Goal: Task Accomplishment & Management: Manage account settings

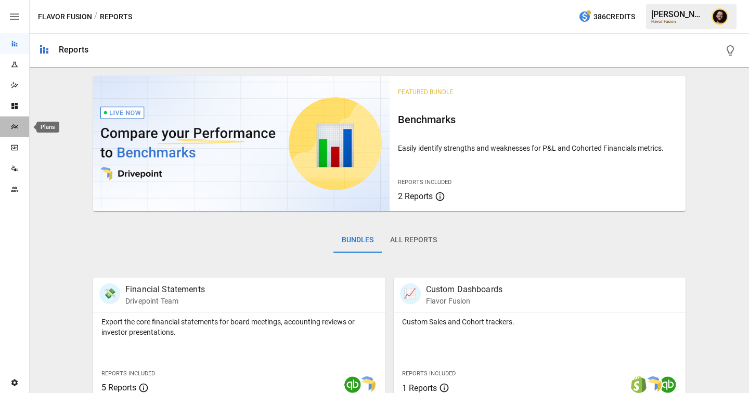
click at [16, 125] on icon "Plans" at bounding box center [14, 127] width 8 height 8
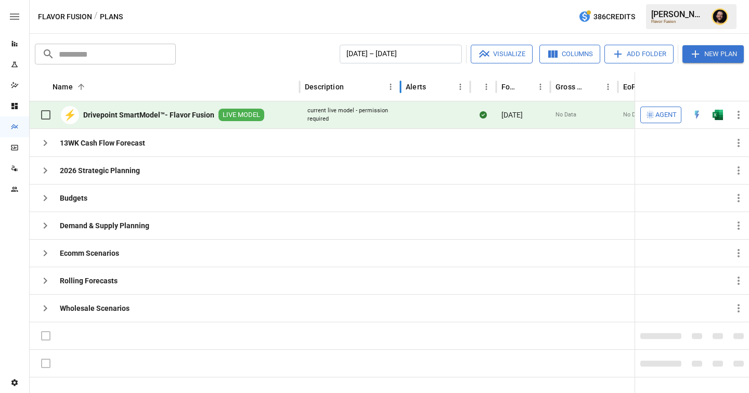
drag, startPoint x: 429, startPoint y: 88, endPoint x: 399, endPoint y: 88, distance: 29.6
click at [398, 88] on div at bounding box center [400, 86] width 5 height 29
click at [712, 114] on img "Open in Excel" at bounding box center [717, 115] width 10 height 10
click at [47, 140] on icon "button" at bounding box center [45, 143] width 12 height 12
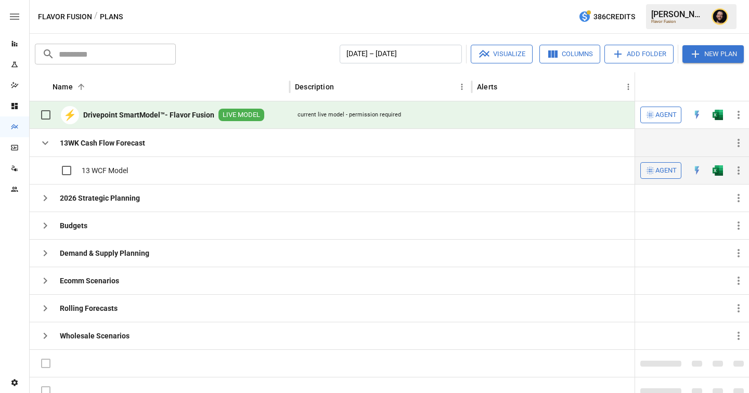
scroll to position [9, 0]
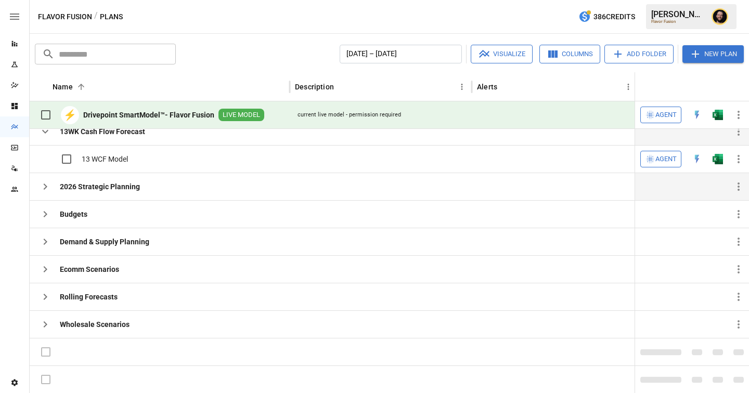
click at [48, 189] on icon "button" at bounding box center [45, 186] width 12 height 12
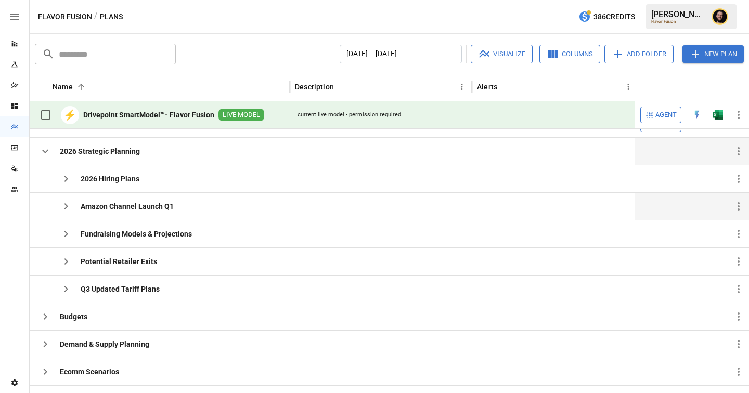
scroll to position [44, 0]
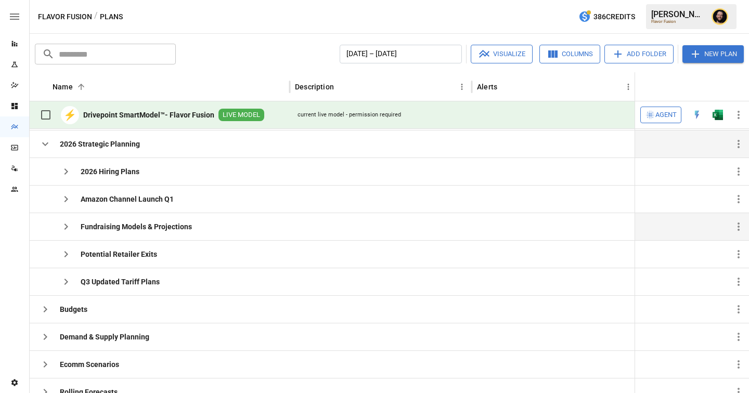
click at [69, 223] on icon "button" at bounding box center [66, 227] width 12 height 12
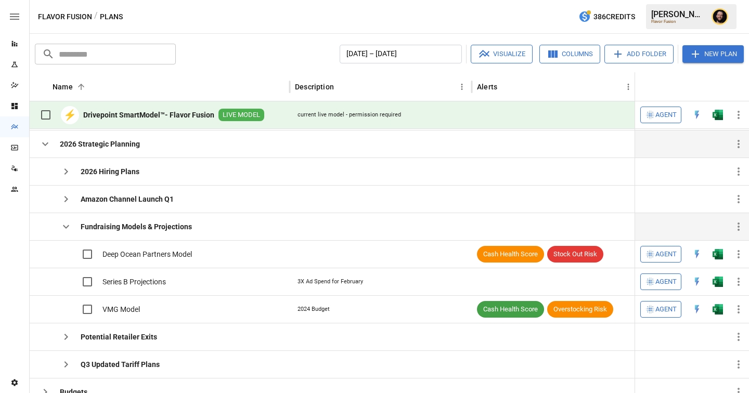
click at [68, 225] on icon "button" at bounding box center [66, 227] width 6 height 4
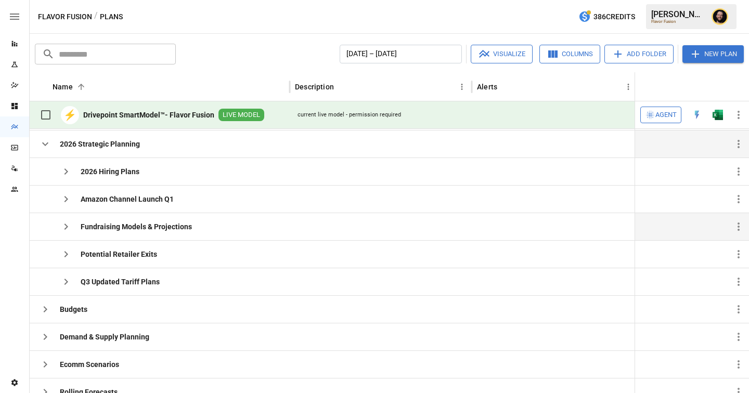
click at [48, 144] on icon "button" at bounding box center [45, 144] width 12 height 12
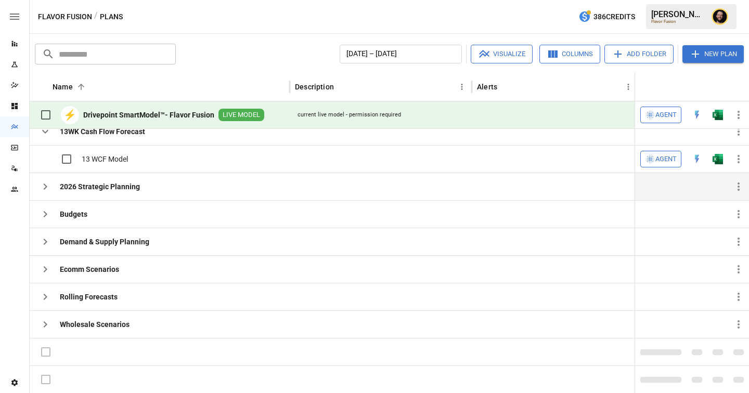
scroll to position [9, 0]
click at [49, 246] on icon "button" at bounding box center [45, 242] width 12 height 12
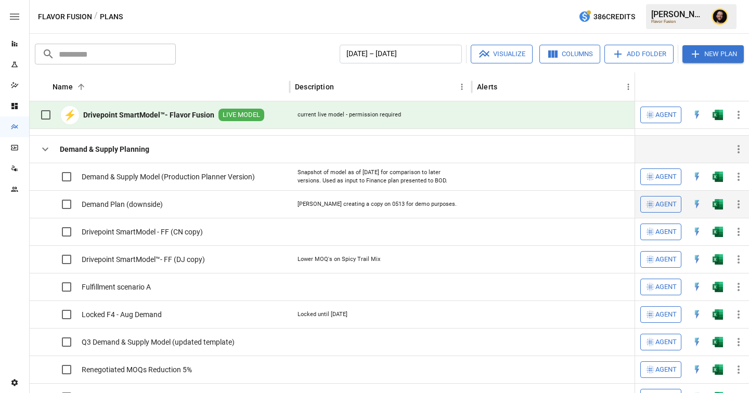
scroll to position [0, 0]
click at [42, 149] on icon "button" at bounding box center [45, 149] width 12 height 12
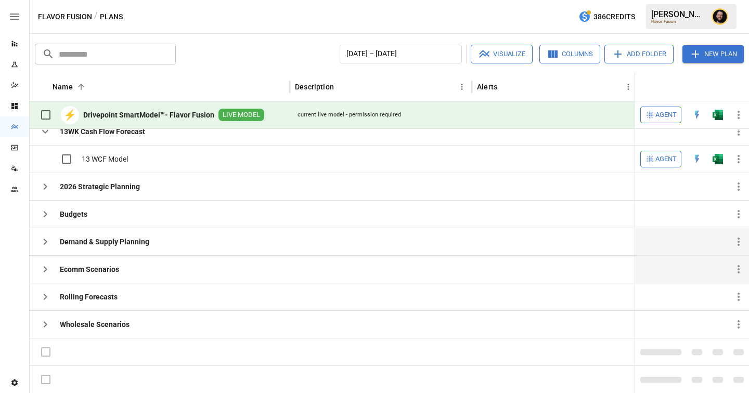
click at [48, 269] on icon "button" at bounding box center [45, 269] width 12 height 12
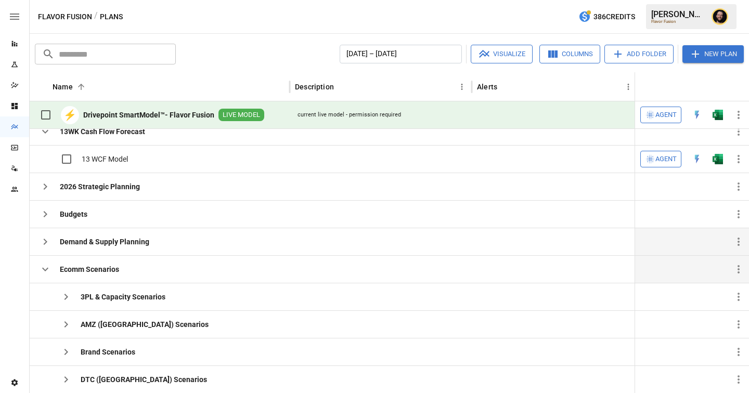
click at [48, 269] on icon "button" at bounding box center [45, 269] width 12 height 12
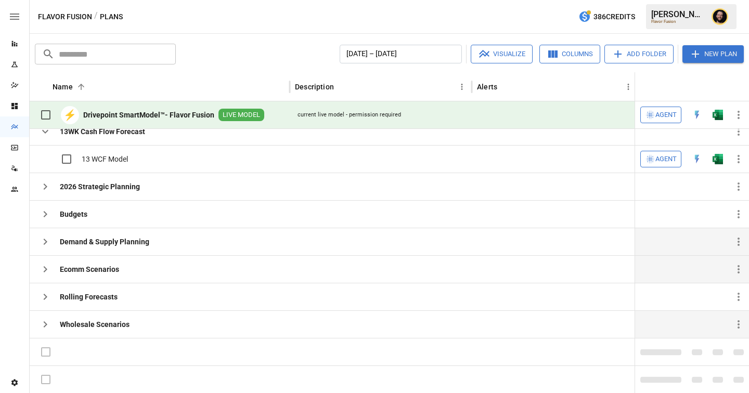
click at [45, 322] on icon "button" at bounding box center [46, 324] width 4 height 6
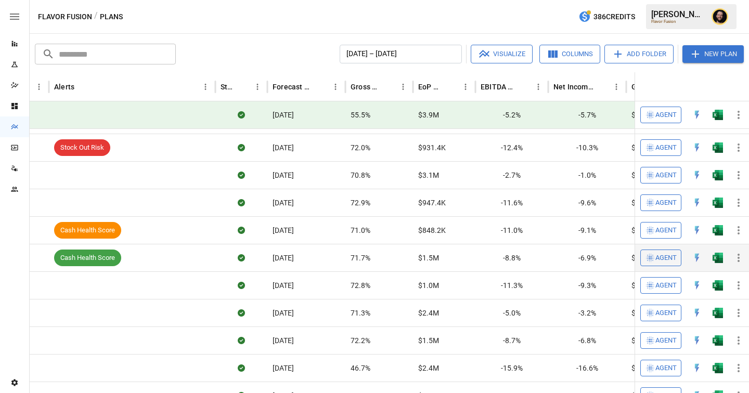
scroll to position [0, 433]
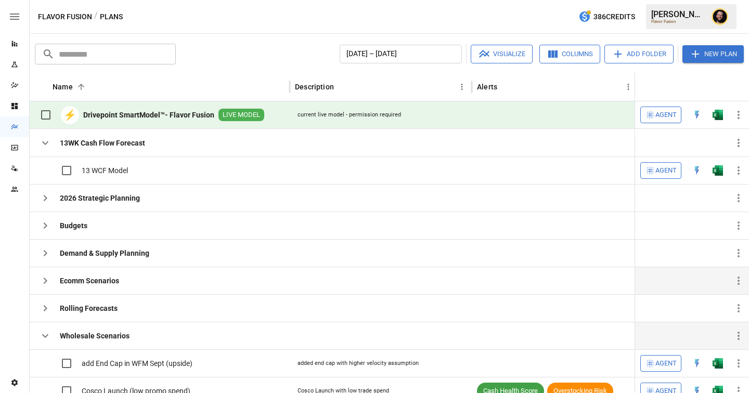
click at [44, 280] on icon "button" at bounding box center [45, 281] width 12 height 12
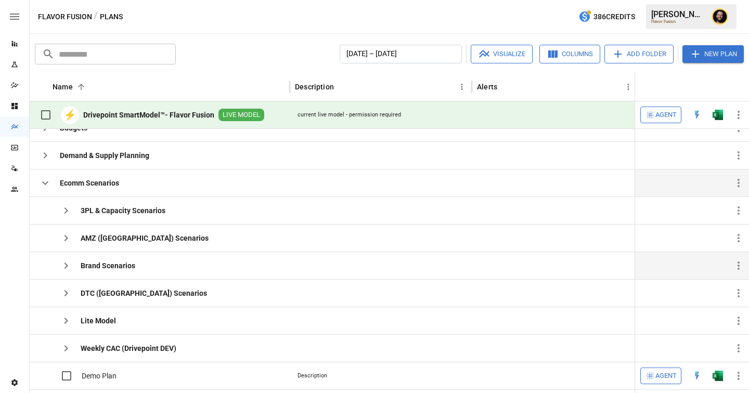
click at [65, 268] on icon "button" at bounding box center [66, 266] width 12 height 12
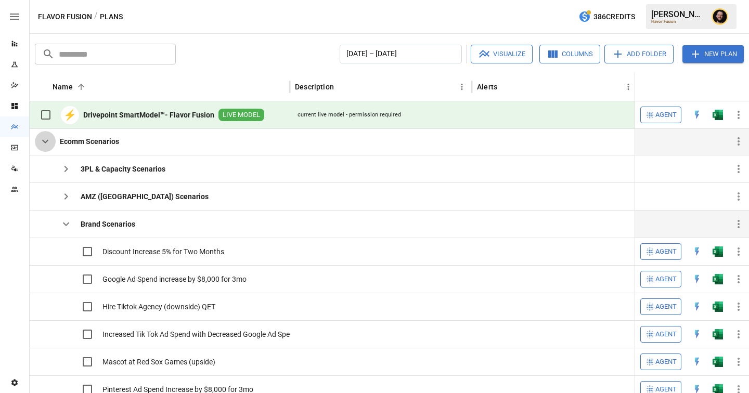
click at [47, 144] on icon "button" at bounding box center [45, 141] width 12 height 12
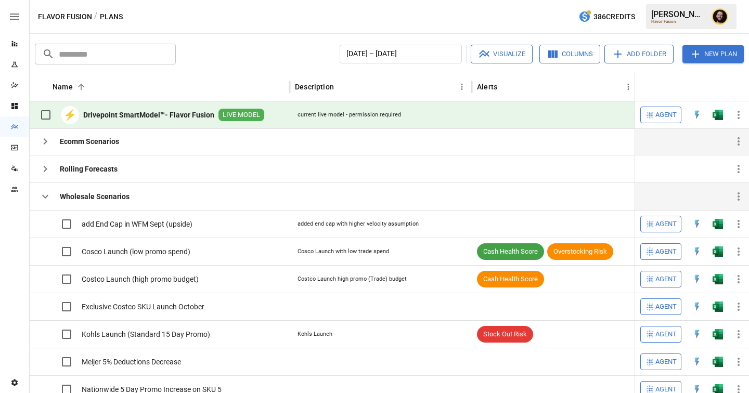
click at [47, 193] on icon "button" at bounding box center [45, 196] width 12 height 12
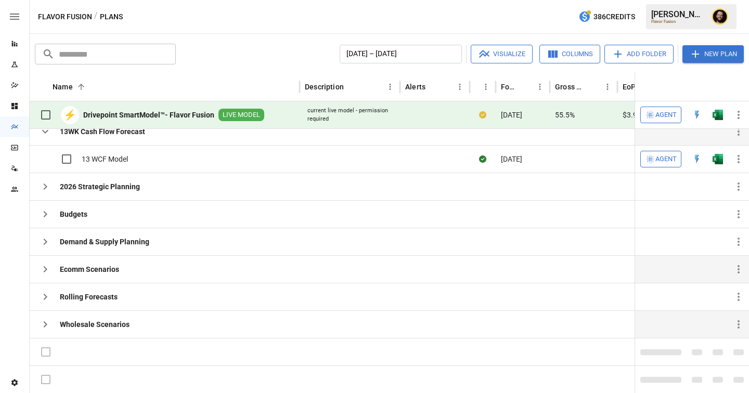
scroll to position [0, 0]
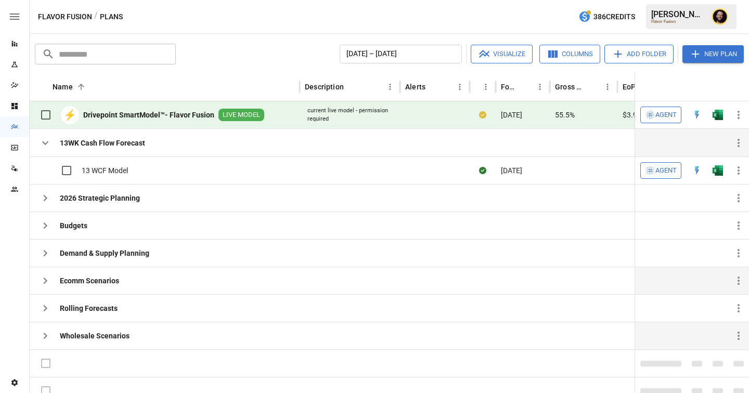
click at [46, 145] on icon "button" at bounding box center [45, 143] width 12 height 12
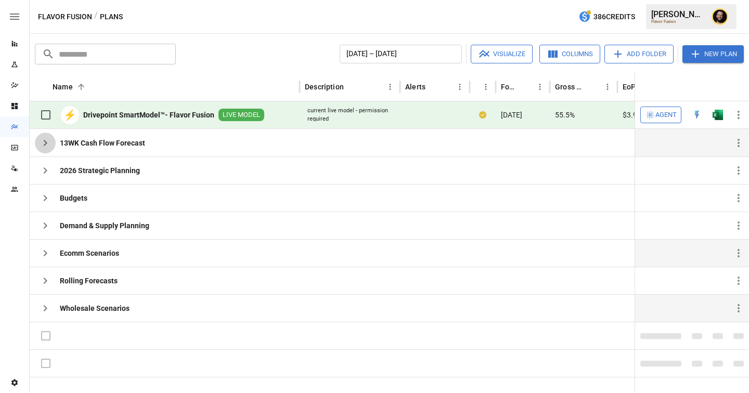
click at [47, 146] on icon "button" at bounding box center [45, 143] width 12 height 12
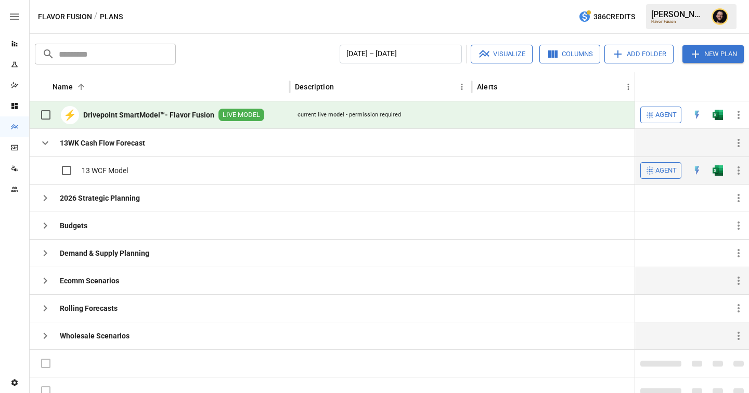
click at [717, 171] on img "Open in Excel" at bounding box center [717, 170] width 10 height 10
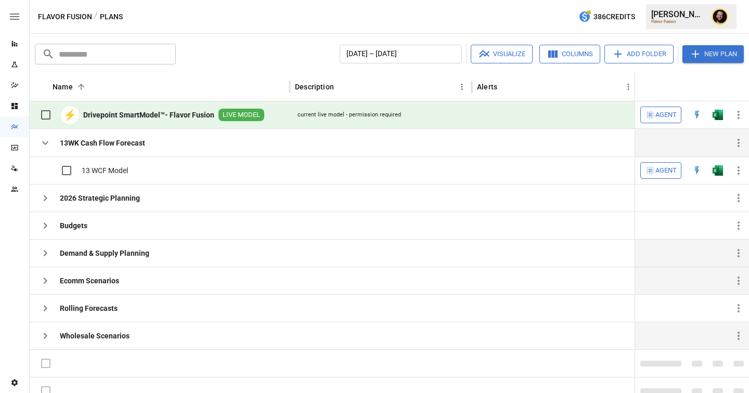
drag, startPoint x: 47, startPoint y: 254, endPoint x: 60, endPoint y: 252, distance: 13.2
click at [47, 254] on icon "button" at bounding box center [45, 253] width 12 height 12
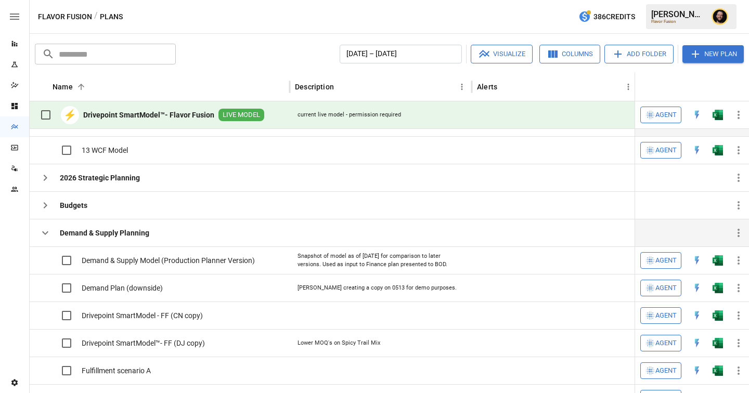
scroll to position [32, 0]
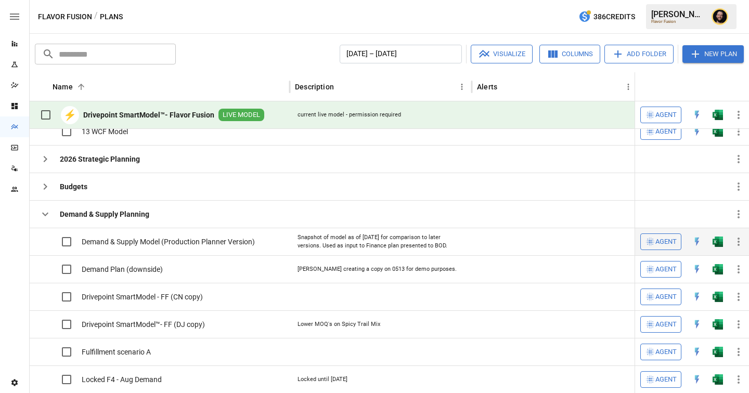
click at [714, 244] on img "Open in Excel" at bounding box center [717, 242] width 10 height 10
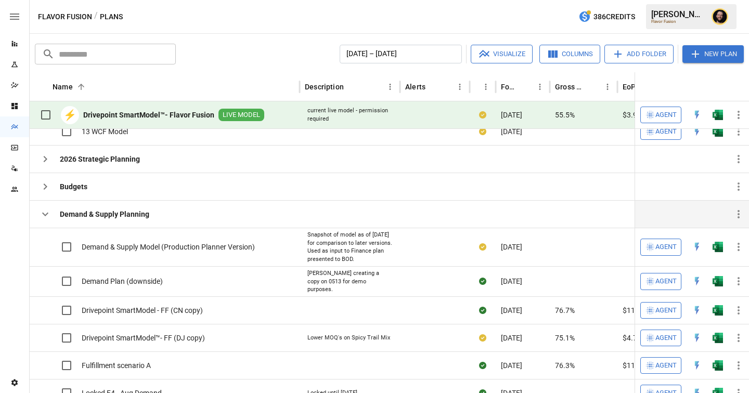
click at [47, 212] on icon "button" at bounding box center [45, 214] width 12 height 12
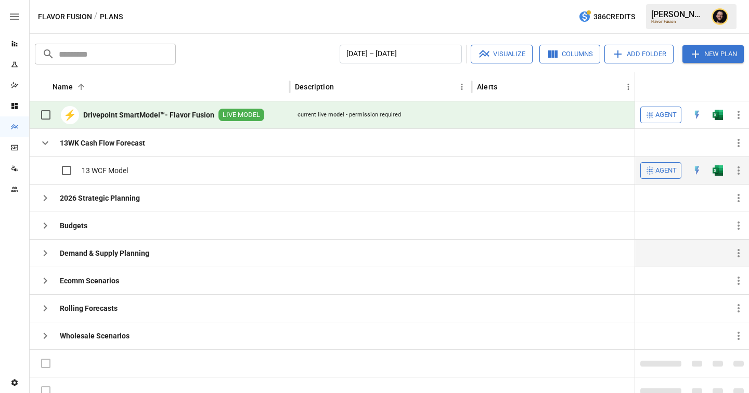
scroll to position [1, 0]
click at [44, 140] on icon "button" at bounding box center [45, 142] width 12 height 12
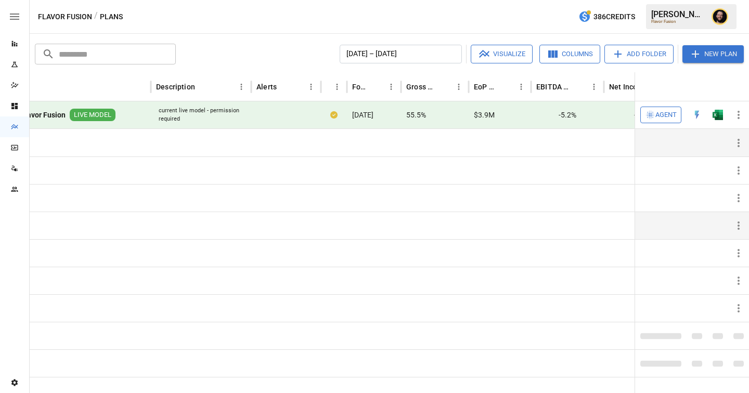
scroll to position [0, 0]
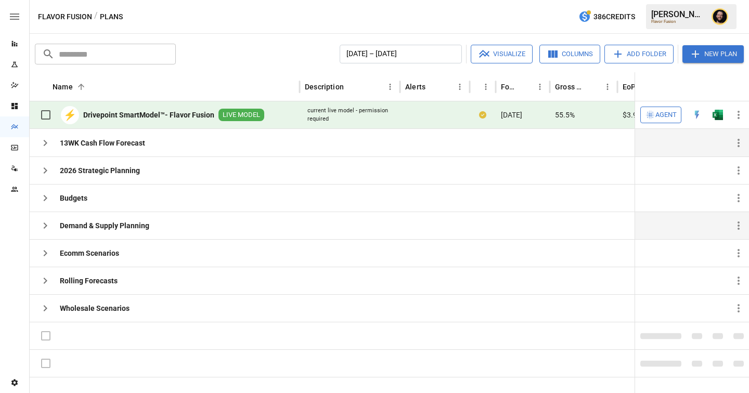
click at [43, 142] on icon "button" at bounding box center [45, 143] width 12 height 12
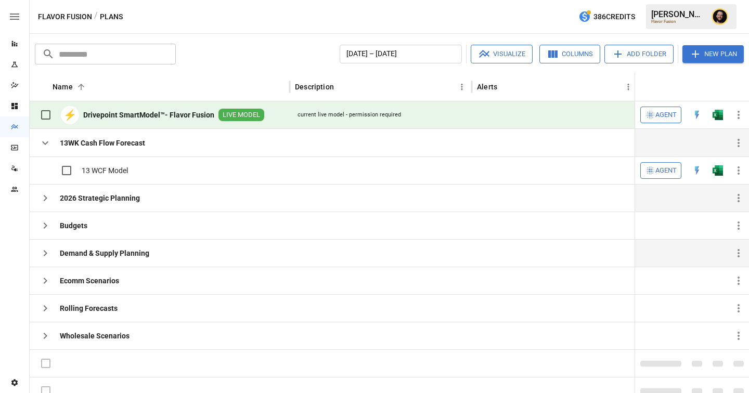
click at [48, 200] on icon "button" at bounding box center [45, 198] width 12 height 12
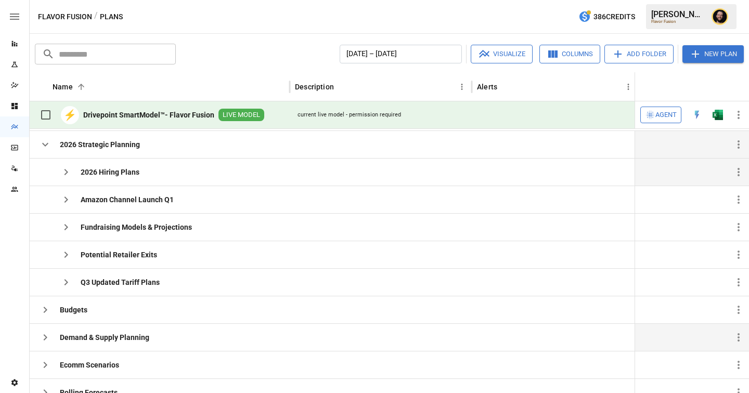
scroll to position [74, 0]
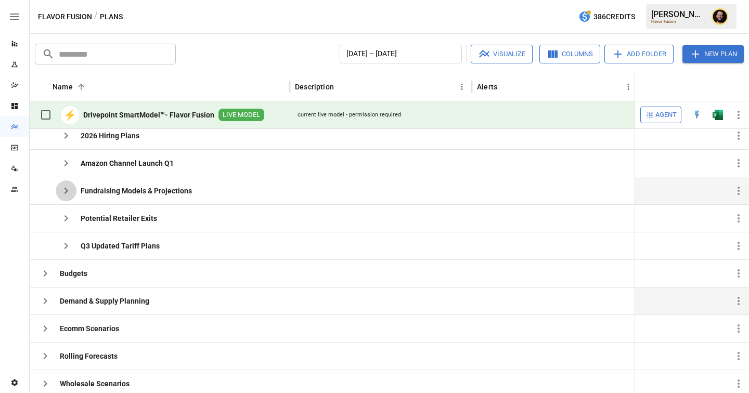
click at [69, 190] on icon "button" at bounding box center [66, 191] width 12 height 12
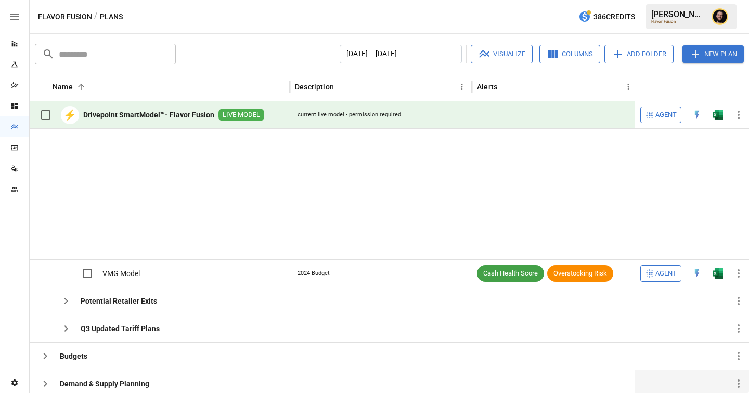
scroll to position [191, 0]
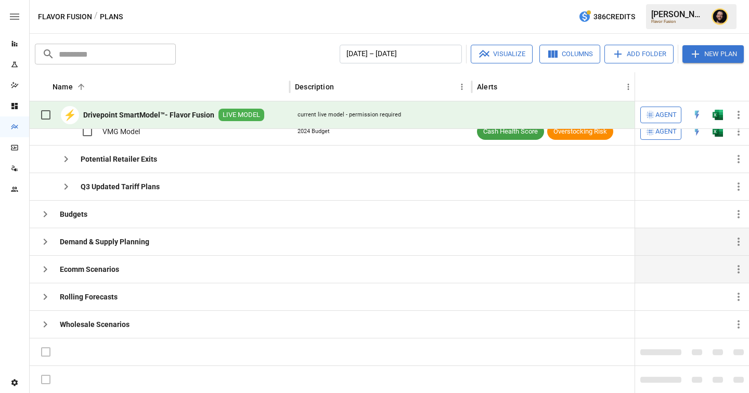
click at [49, 268] on icon "button" at bounding box center [45, 269] width 12 height 12
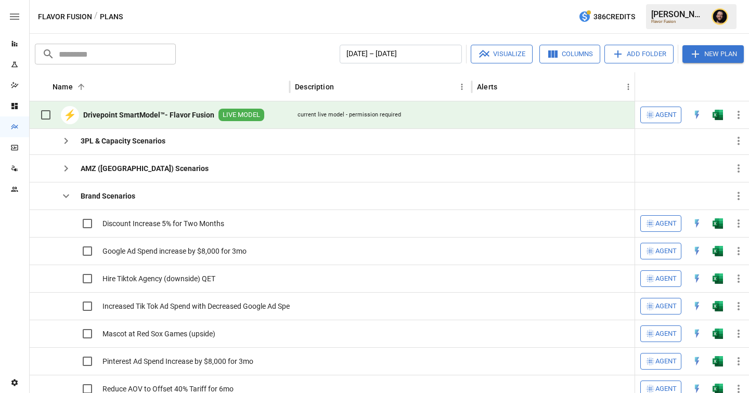
scroll to position [356, 0]
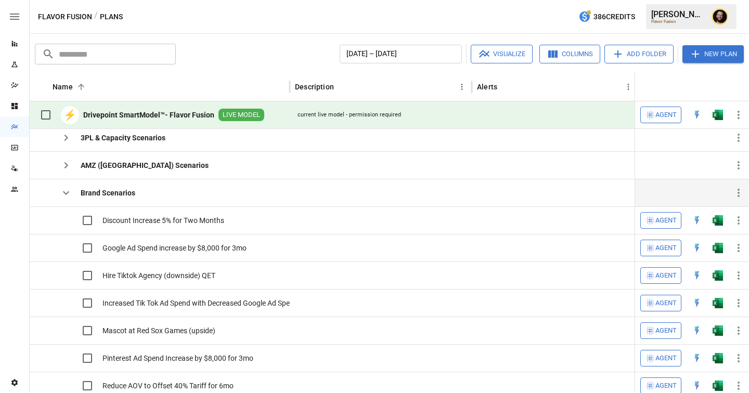
click at [69, 196] on icon "button" at bounding box center [66, 193] width 12 height 12
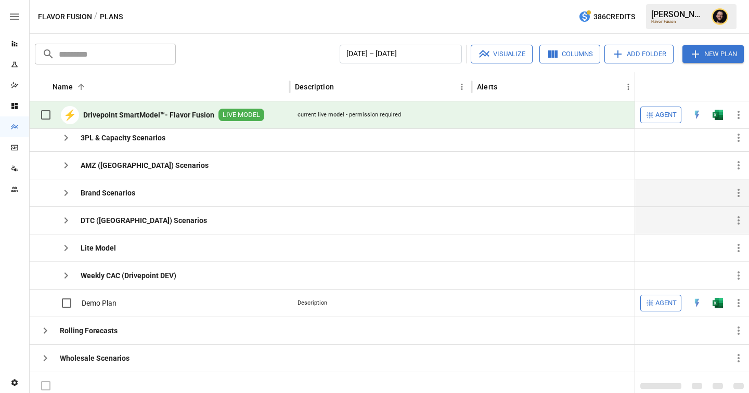
click at [71, 217] on icon "button" at bounding box center [66, 220] width 12 height 12
